Goal: Transaction & Acquisition: Register for event/course

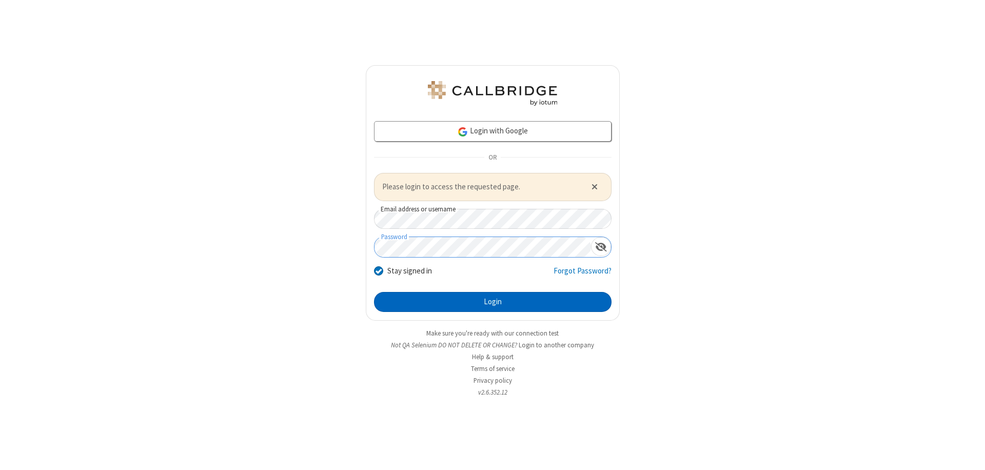
click at [492, 302] on button "Login" at bounding box center [492, 302] width 237 height 21
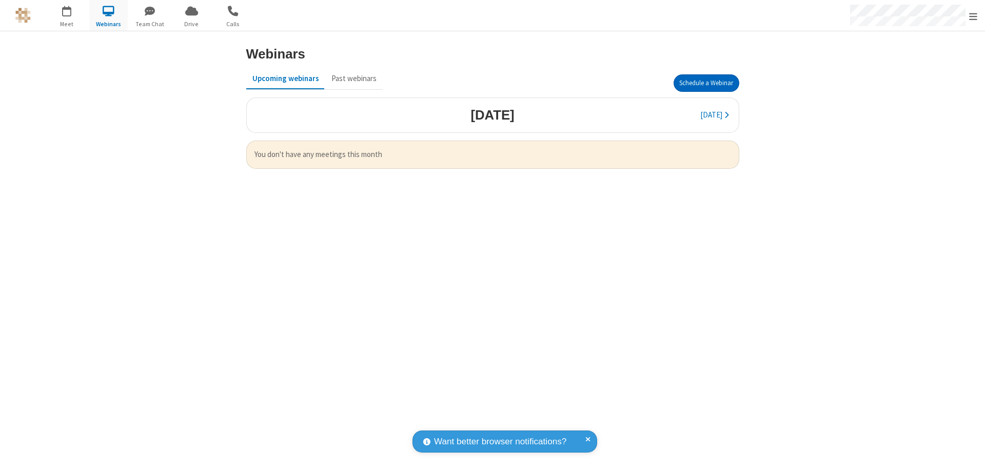
click at [706, 83] on button "Schedule a Webinar" at bounding box center [706, 82] width 66 height 17
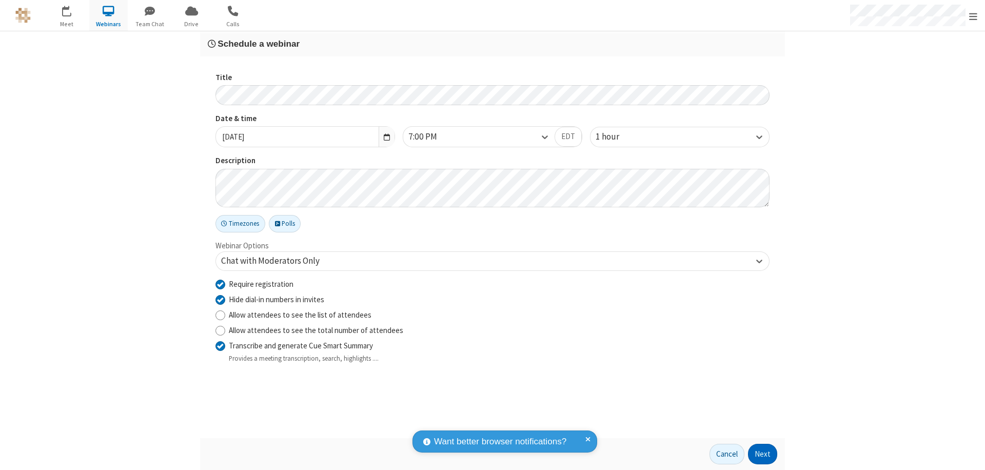
click at [763, 454] on button "Next" at bounding box center [762, 454] width 29 height 21
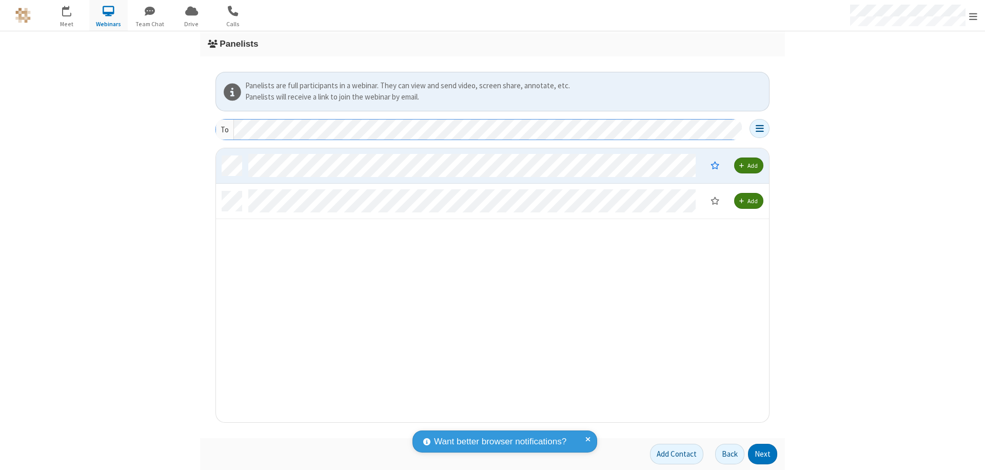
scroll to position [266, 545]
click at [763, 454] on button "Next" at bounding box center [762, 454] width 29 height 21
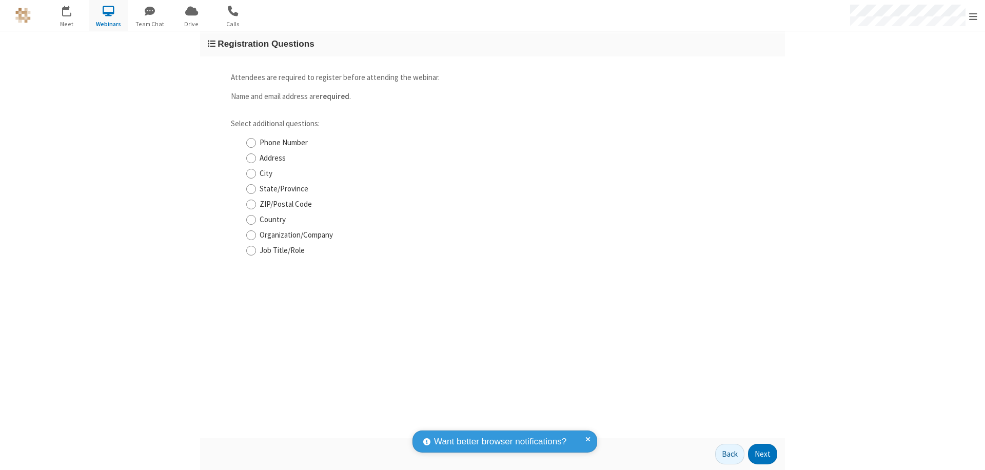
click at [251, 143] on input "Phone Number" at bounding box center [251, 142] width 10 height 11
checkbox input "true"
click at [763, 454] on button "Next" at bounding box center [762, 454] width 29 height 21
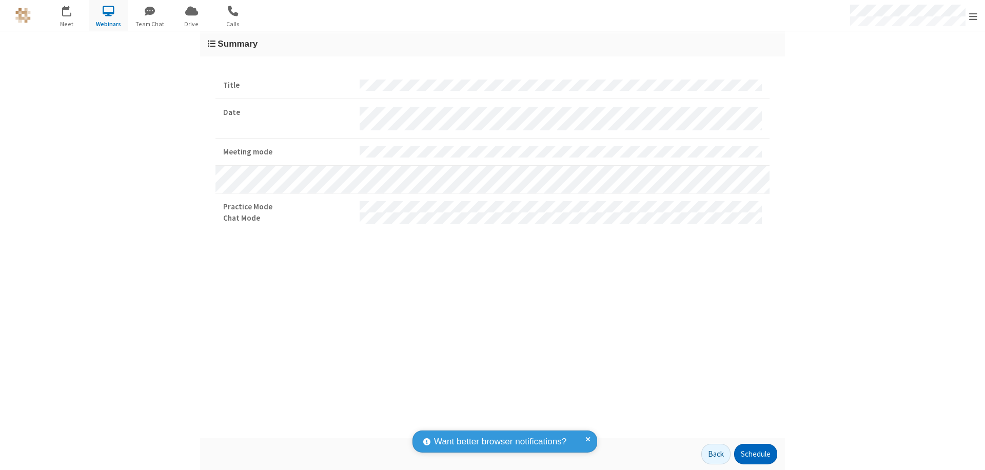
click at [755, 454] on button "Schedule" at bounding box center [755, 454] width 43 height 21
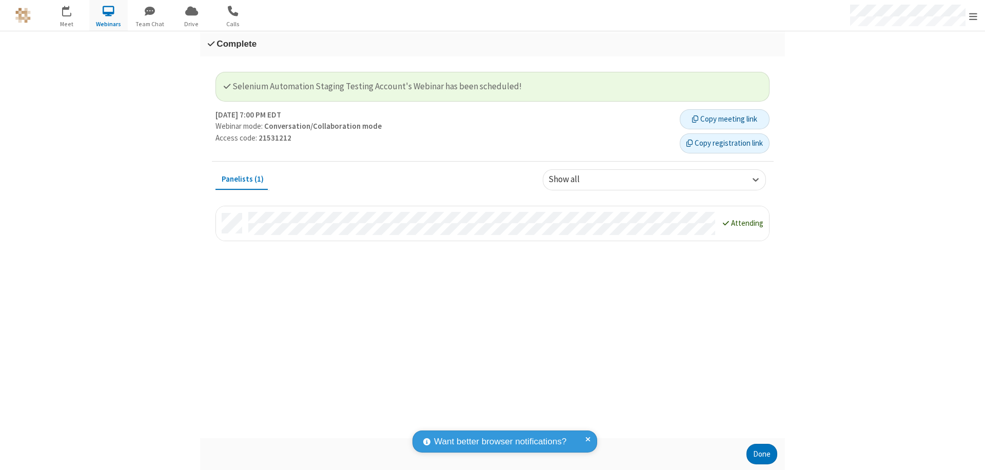
click at [724, 143] on button "Copy registration link" at bounding box center [724, 143] width 90 height 21
click at [762, 454] on button "Done" at bounding box center [761, 454] width 31 height 21
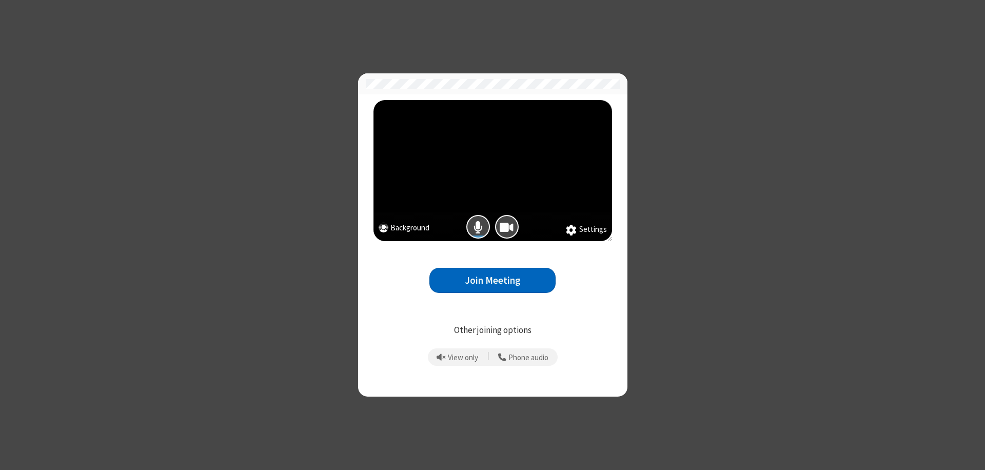
click at [492, 280] on button "Join Meeting" at bounding box center [492, 280] width 126 height 25
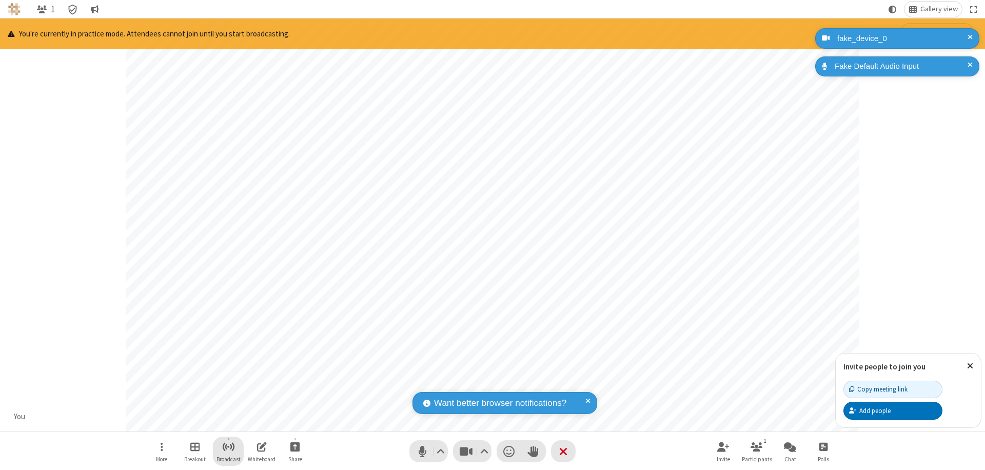
click at [228, 446] on span "Start broadcast" at bounding box center [228, 446] width 13 height 13
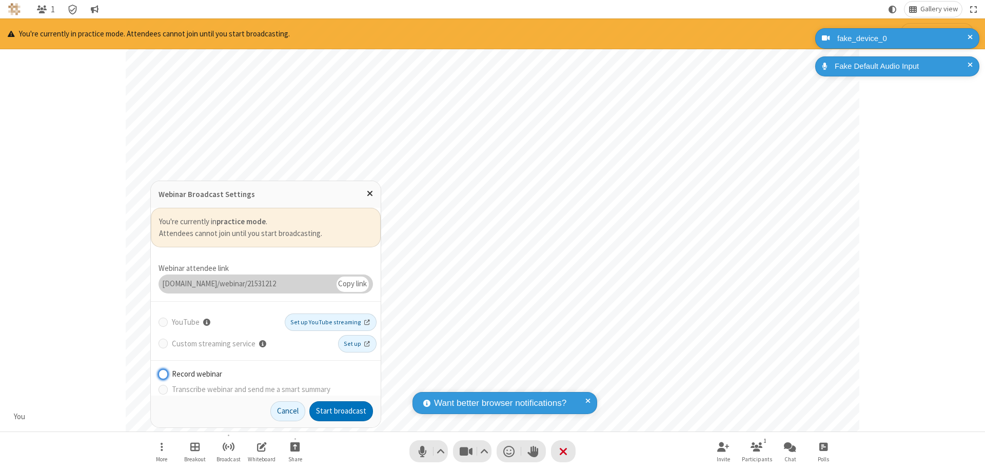
click at [341, 411] on button "Start broadcast" at bounding box center [341, 411] width 64 height 21
